Goal: Task Accomplishment & Management: Manage account settings

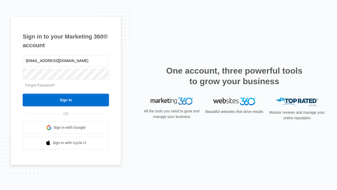
type input "[EMAIL_ADDRESS][DOMAIN_NAME]"
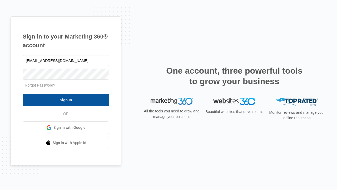
click at [66, 100] on input "Sign In" at bounding box center [66, 100] width 86 height 13
